Goal: Task Accomplishment & Management: Complete application form

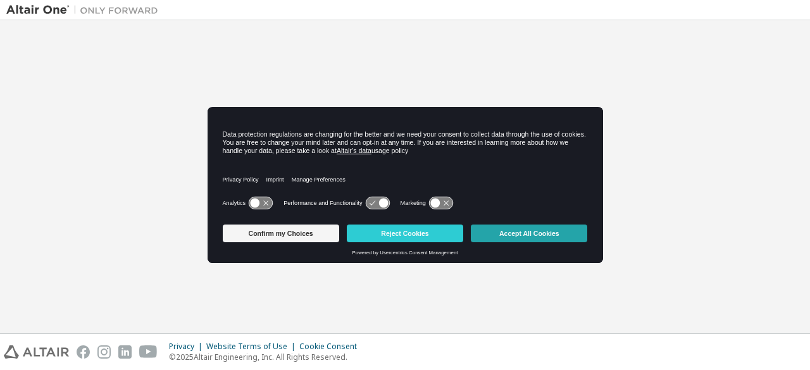
click at [500, 236] on button "Accept All Cookies" at bounding box center [529, 234] width 117 height 18
click at [514, 232] on button "Accept All Cookies" at bounding box center [529, 234] width 117 height 18
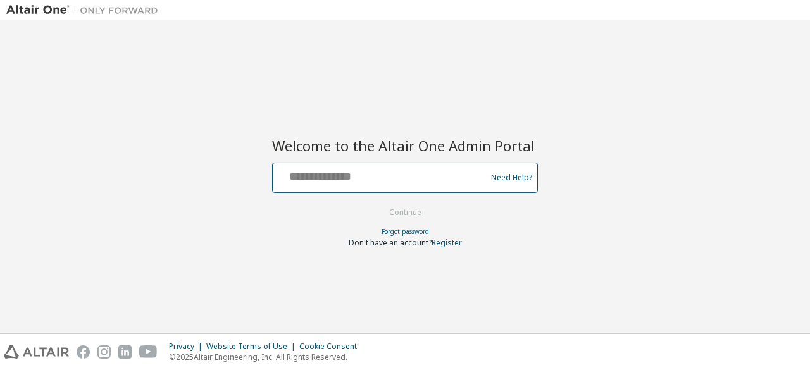
click at [422, 183] on input "text" at bounding box center [381, 175] width 207 height 18
type input "**********"
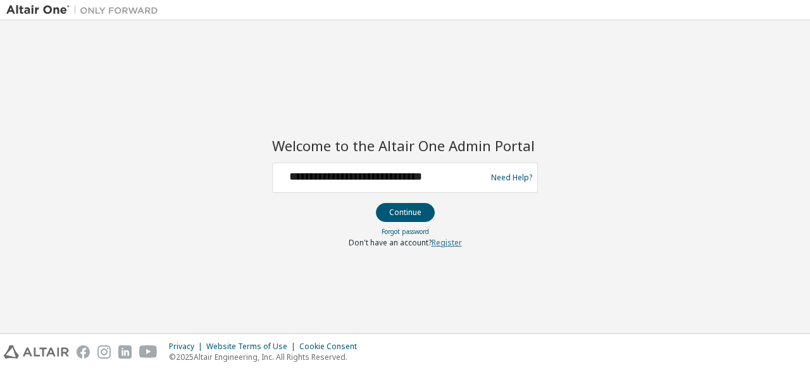
click at [453, 243] on link "Register" at bounding box center [447, 242] width 30 height 11
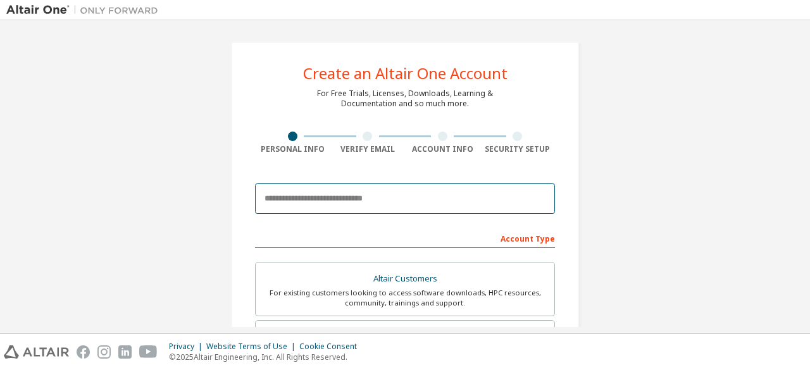
click at [374, 201] on input "email" at bounding box center [405, 199] width 300 height 30
type input "**********"
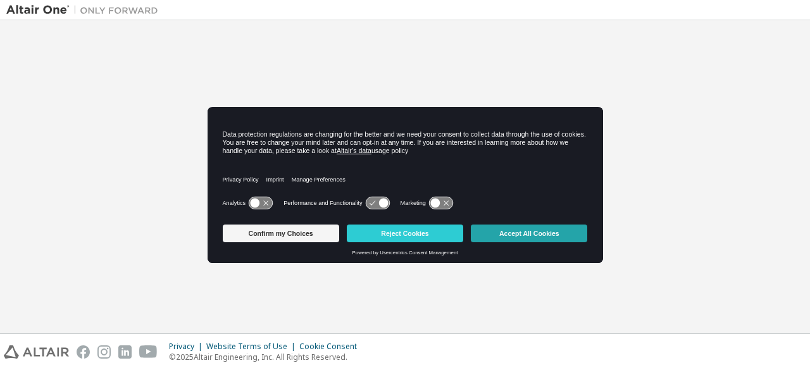
click at [515, 239] on button "Accept All Cookies" at bounding box center [529, 234] width 117 height 18
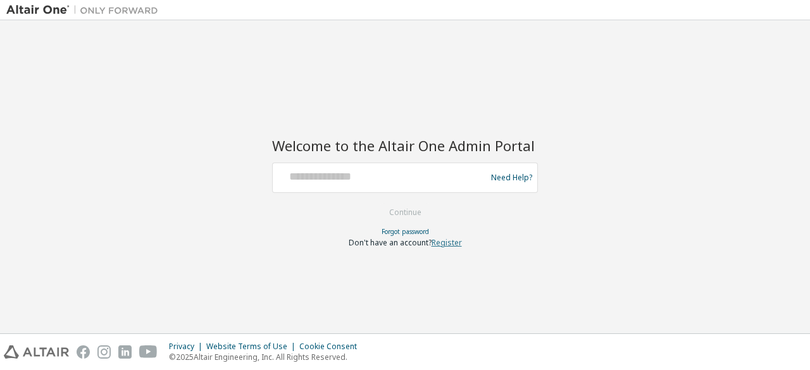
click at [450, 243] on link "Register" at bounding box center [447, 242] width 30 height 11
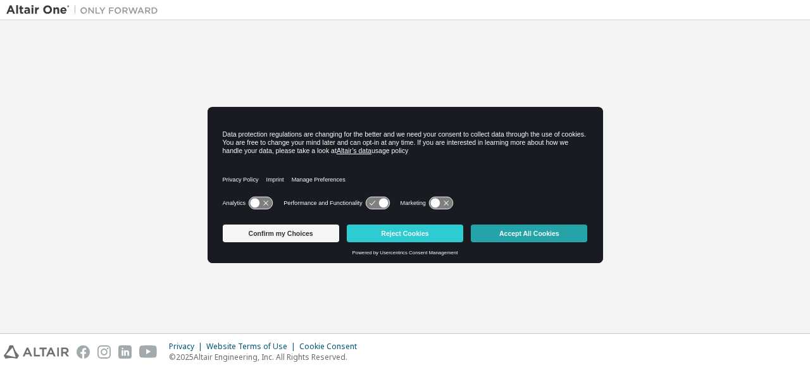
click at [482, 234] on button "Accept All Cookies" at bounding box center [529, 234] width 117 height 18
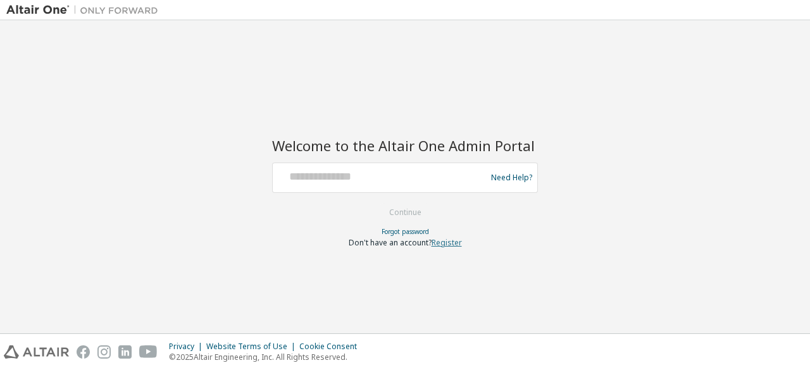
click at [441, 241] on link "Register" at bounding box center [447, 242] width 30 height 11
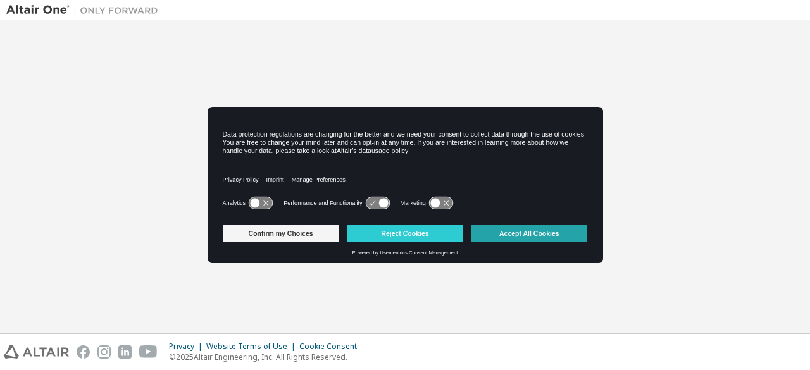
click at [552, 233] on button "Accept All Cookies" at bounding box center [529, 234] width 117 height 18
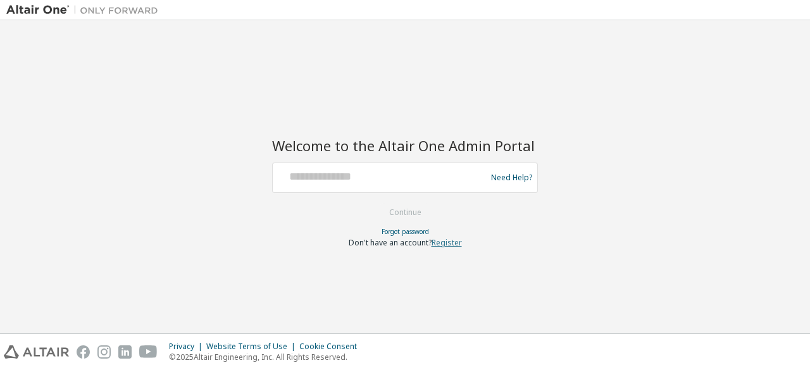
click at [451, 241] on link "Register" at bounding box center [447, 242] width 30 height 11
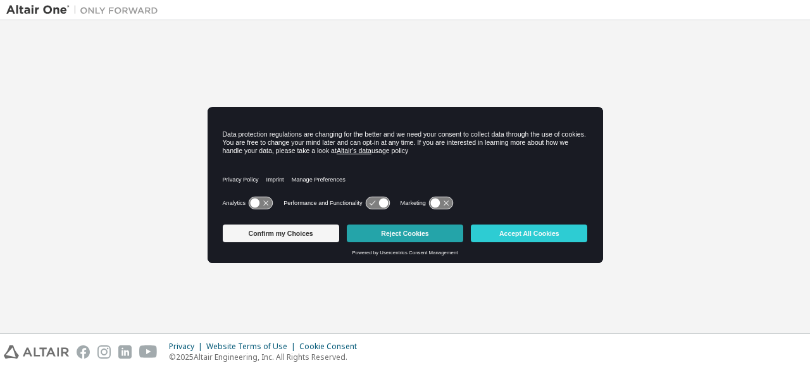
click at [417, 234] on button "Reject Cookies" at bounding box center [405, 234] width 117 height 18
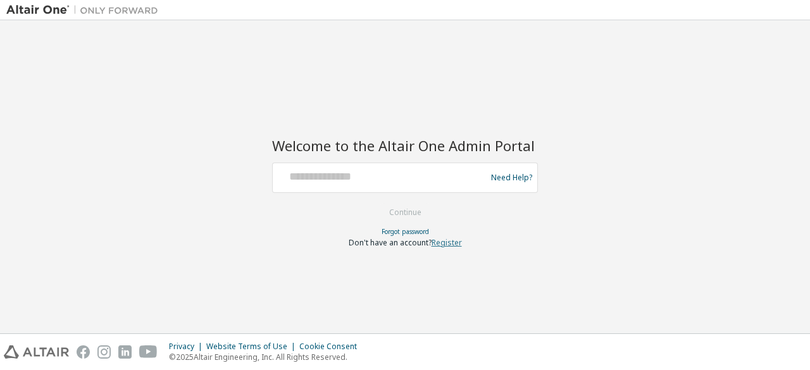
click at [451, 240] on link "Register" at bounding box center [447, 242] width 30 height 11
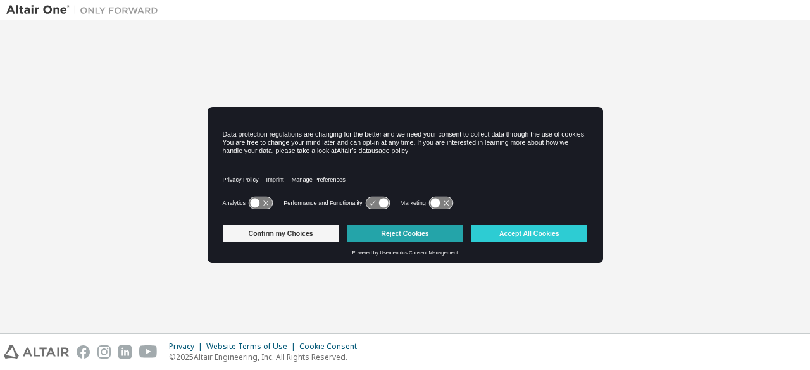
click at [431, 226] on button "Reject Cookies" at bounding box center [405, 234] width 117 height 18
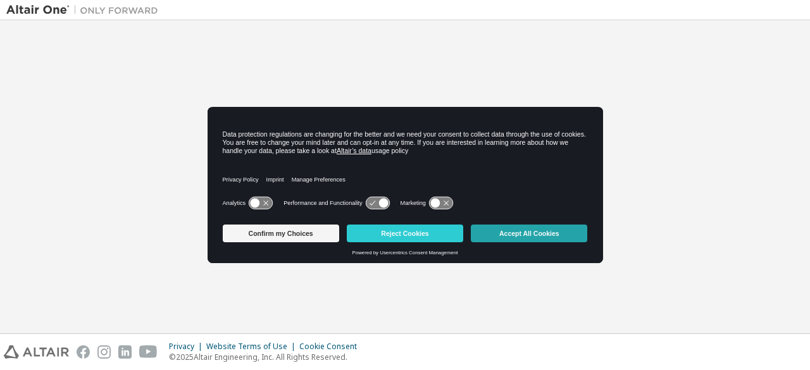
click at [501, 232] on button "Accept All Cookies" at bounding box center [529, 234] width 117 height 18
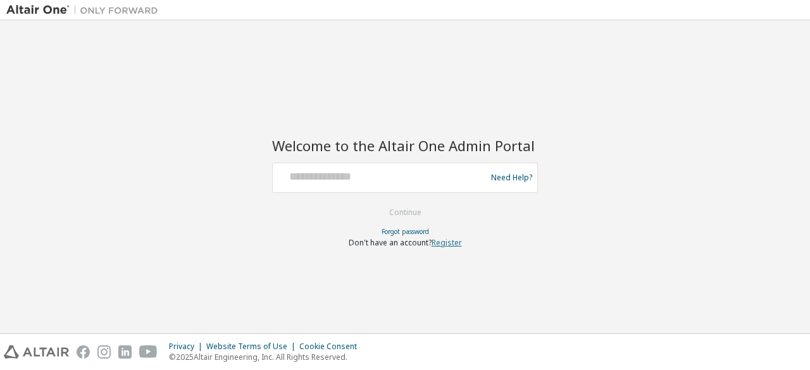
click at [457, 244] on link "Register" at bounding box center [447, 242] width 30 height 11
